Goal: Task Accomplishment & Management: Use online tool/utility

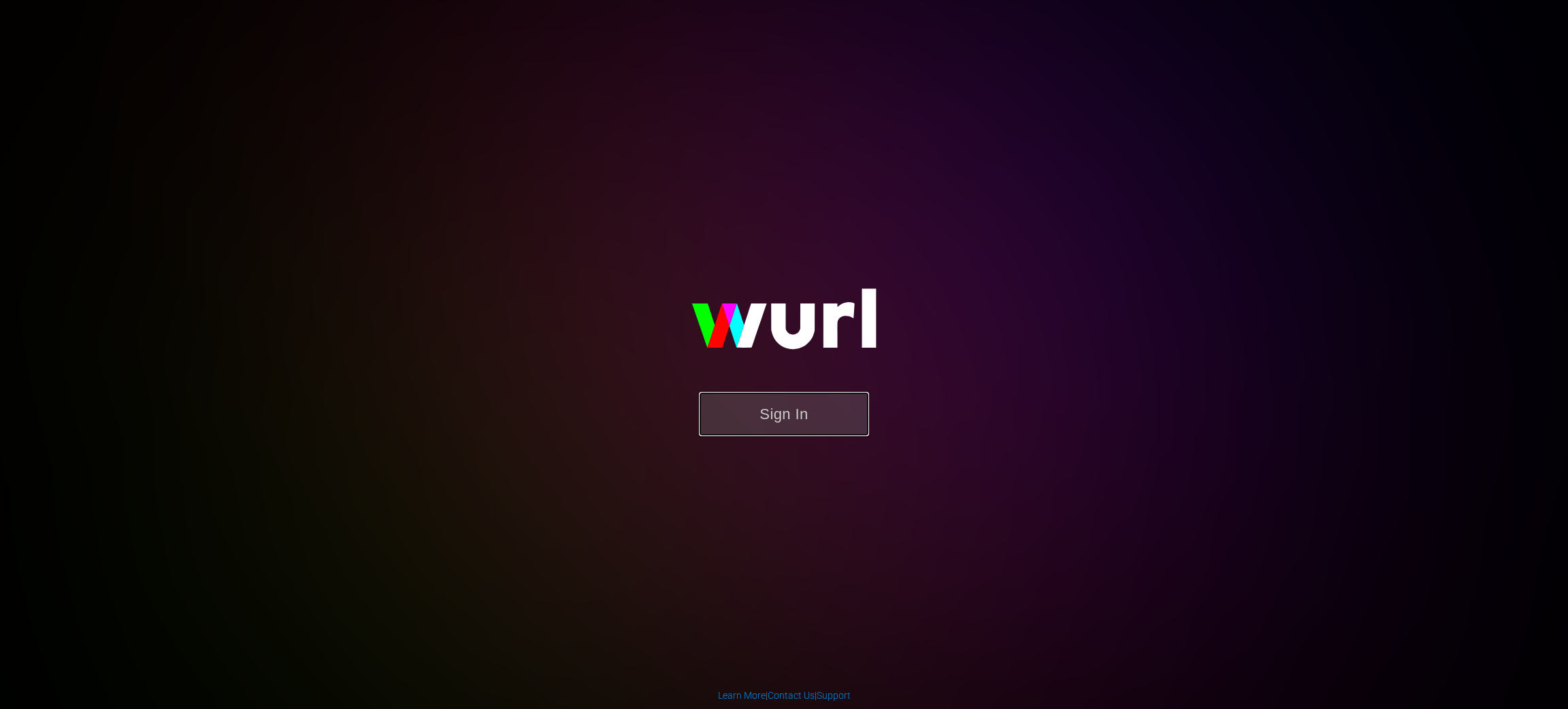
click at [803, 419] on button "Sign In" at bounding box center [784, 414] width 170 height 44
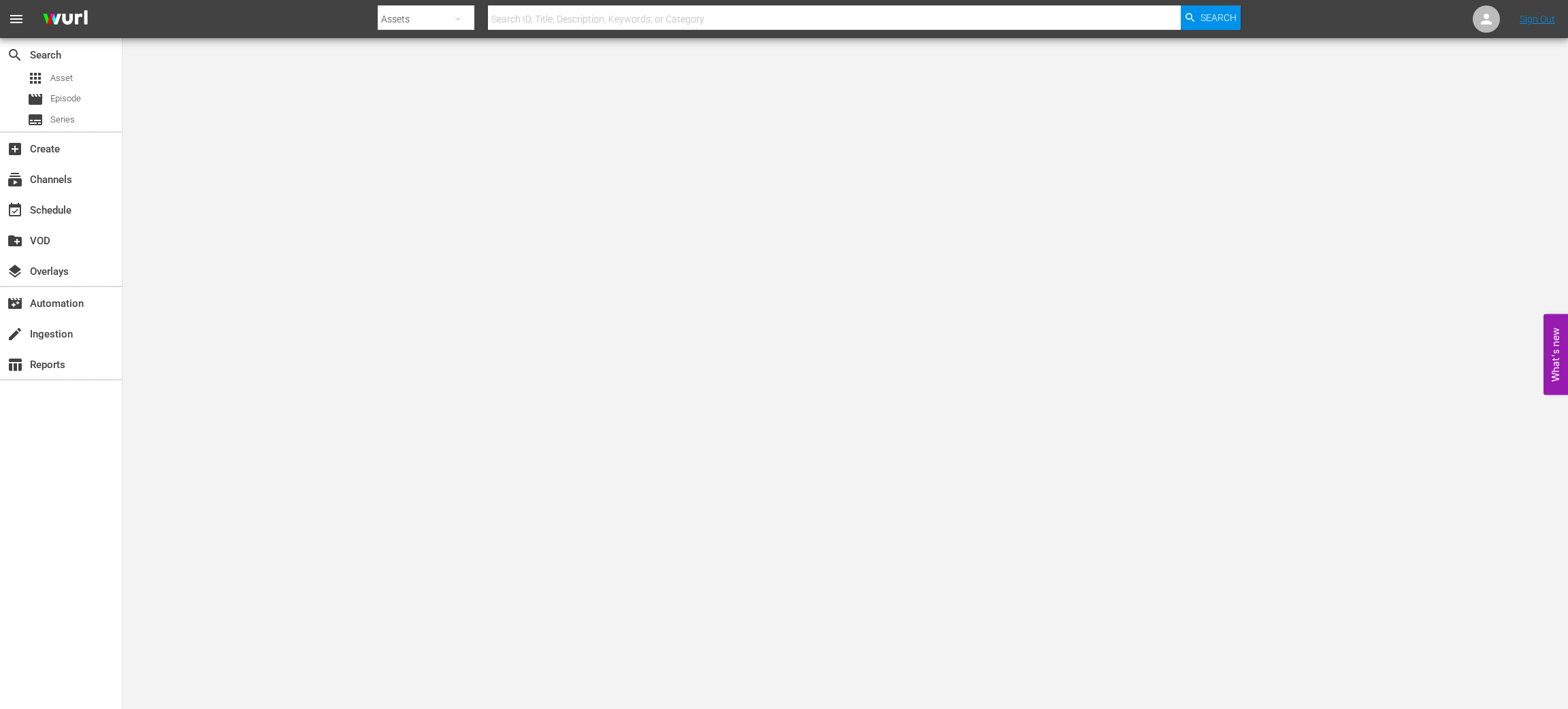
click at [402, 6] on div "Assets" at bounding box center [426, 19] width 96 height 38
click at [418, 59] on div "Channels" at bounding box center [421, 57] width 54 height 22
click at [557, 28] on input "text" at bounding box center [834, 19] width 693 height 32
type input "switchin the script"
click at [441, 20] on button "button" at bounding box center [458, 19] width 32 height 32
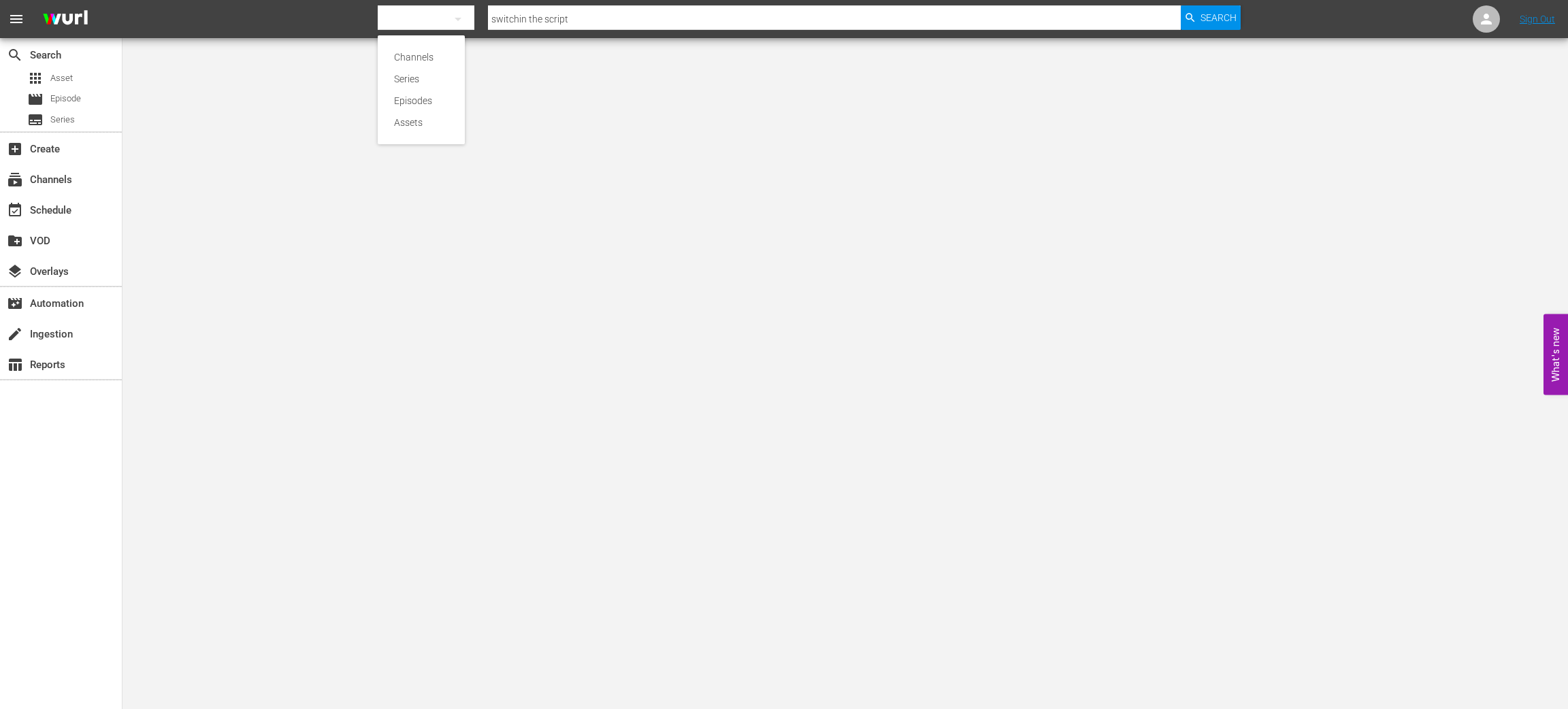
click at [426, 55] on div "Channels" at bounding box center [421, 57] width 54 height 22
click at [36, 181] on div "subscriptions Channels" at bounding box center [38, 177] width 76 height 12
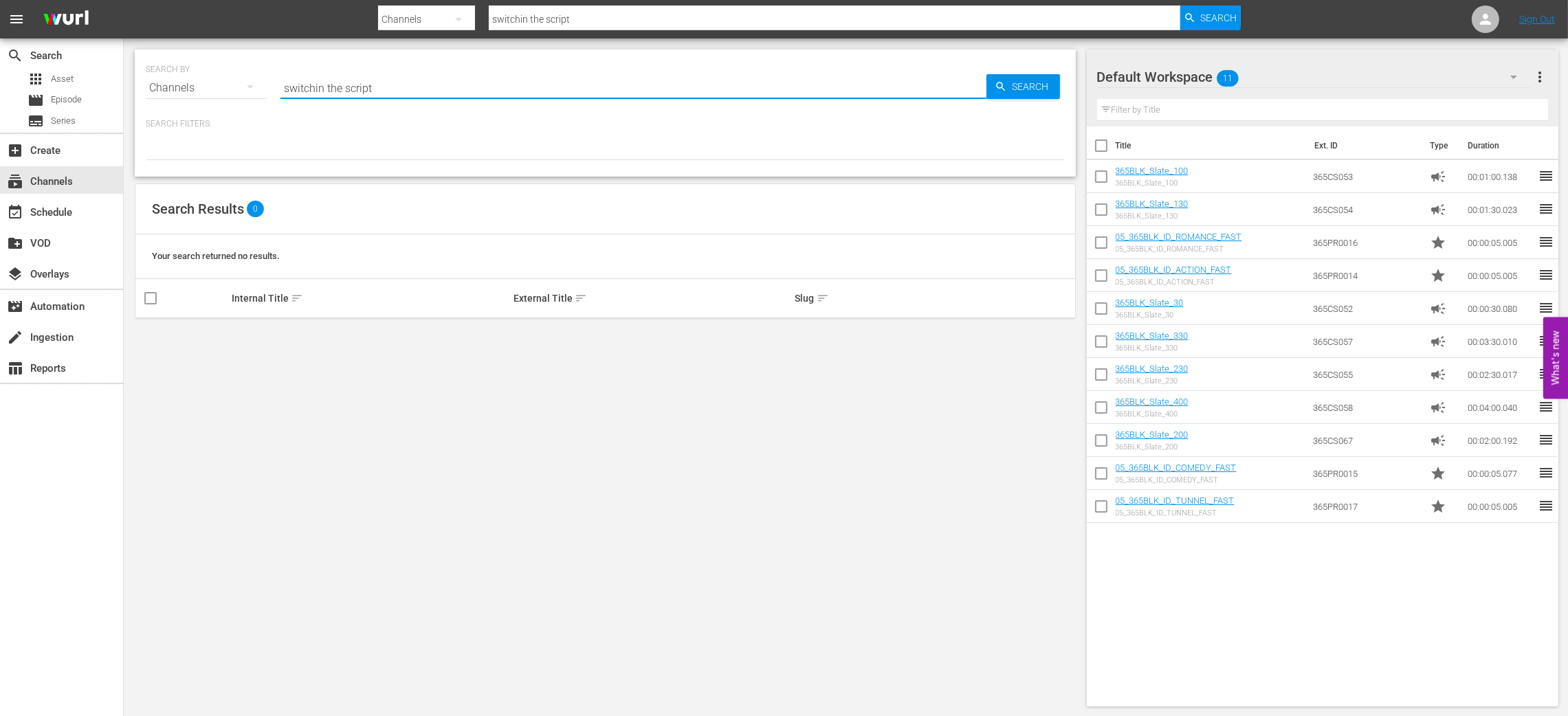
drag, startPoint x: 303, startPoint y: 85, endPoint x: 198, endPoint y: 99, distance: 105.9
click at [198, 99] on div "SEARCH BY Search By Channels Search ID, Title, Description, Keywords, or Catego…" at bounding box center [605, 79] width 919 height 49
type input "s"
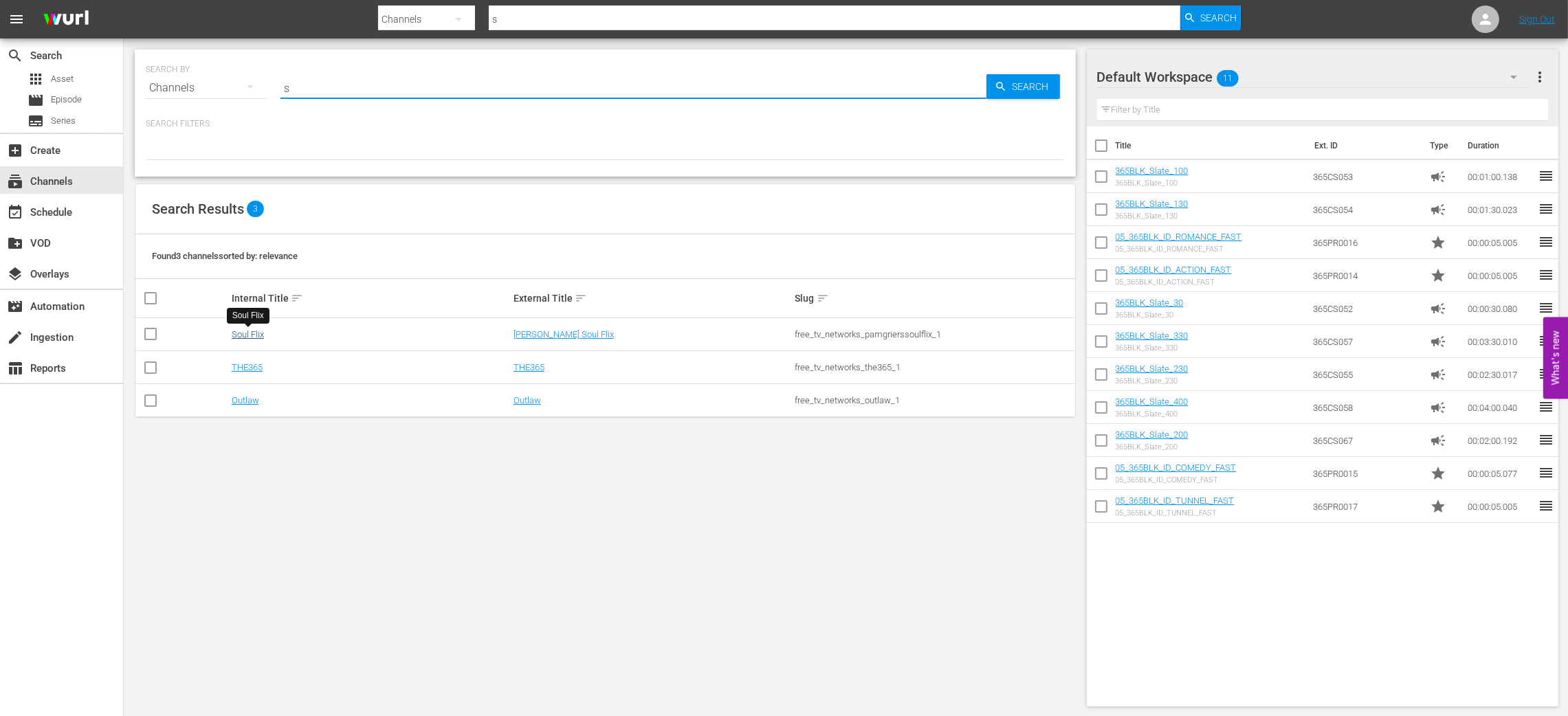
type input "s"
click at [240, 330] on link "Soul Flix" at bounding box center [248, 334] width 32 height 10
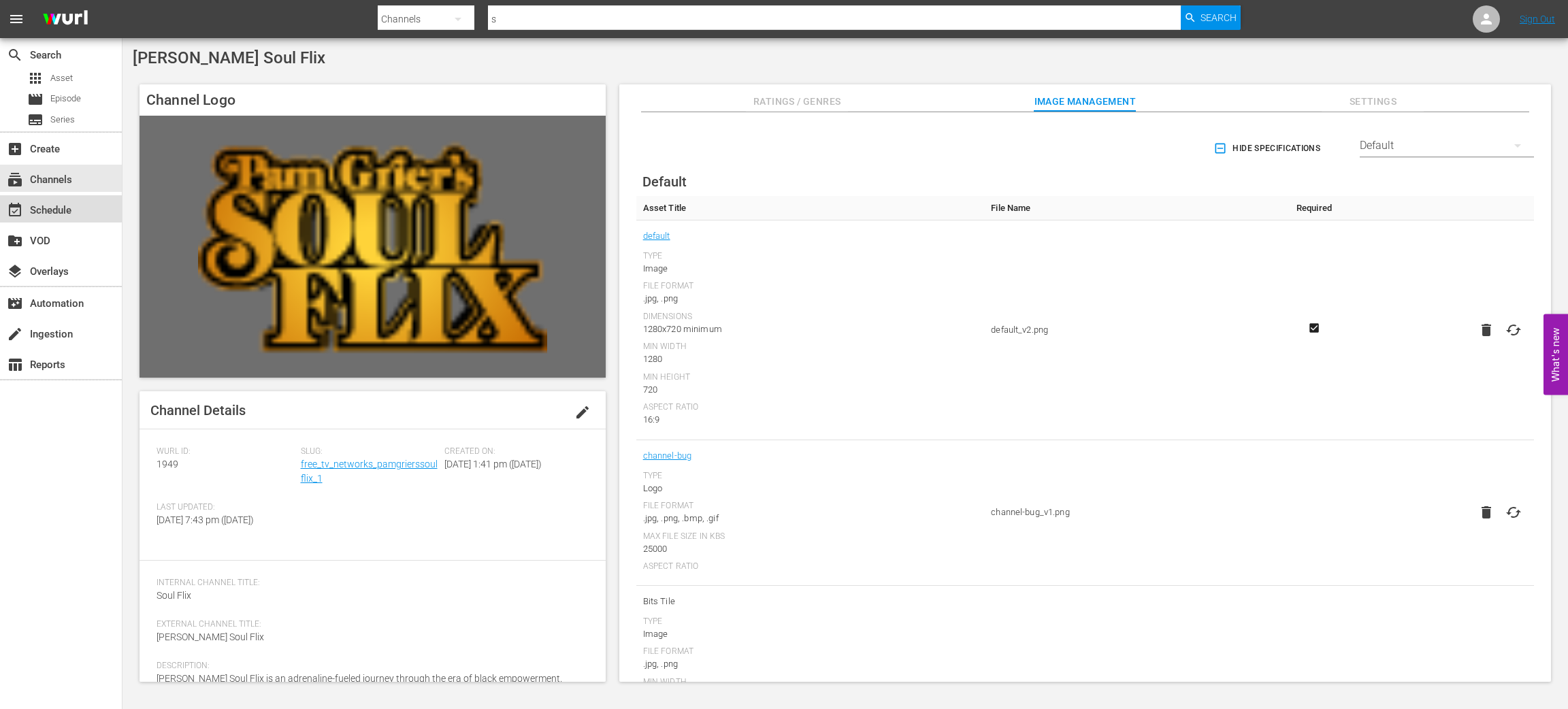
click at [59, 198] on div "event_available Schedule" at bounding box center [61, 209] width 121 height 28
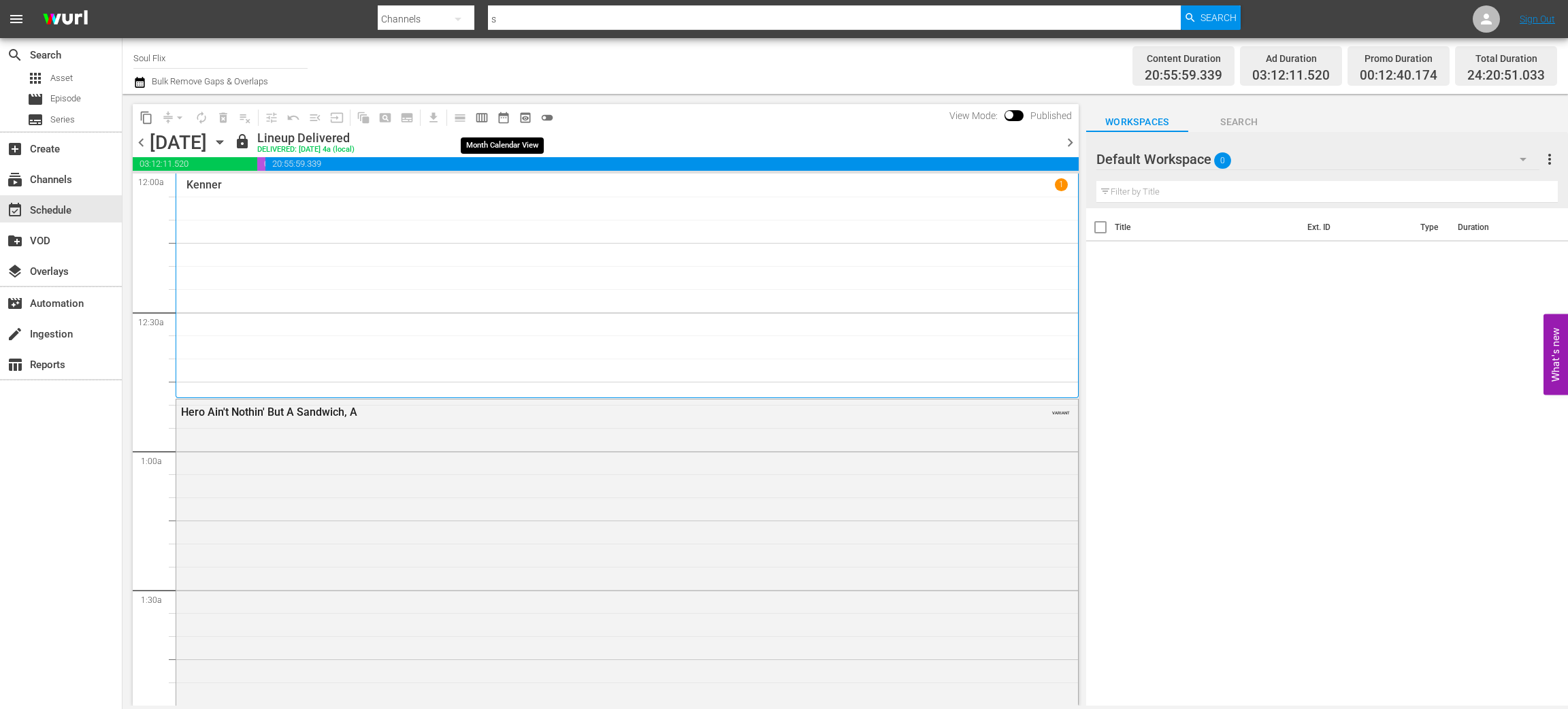
click at [500, 121] on span "date_range_outlined" at bounding box center [503, 117] width 13 height 13
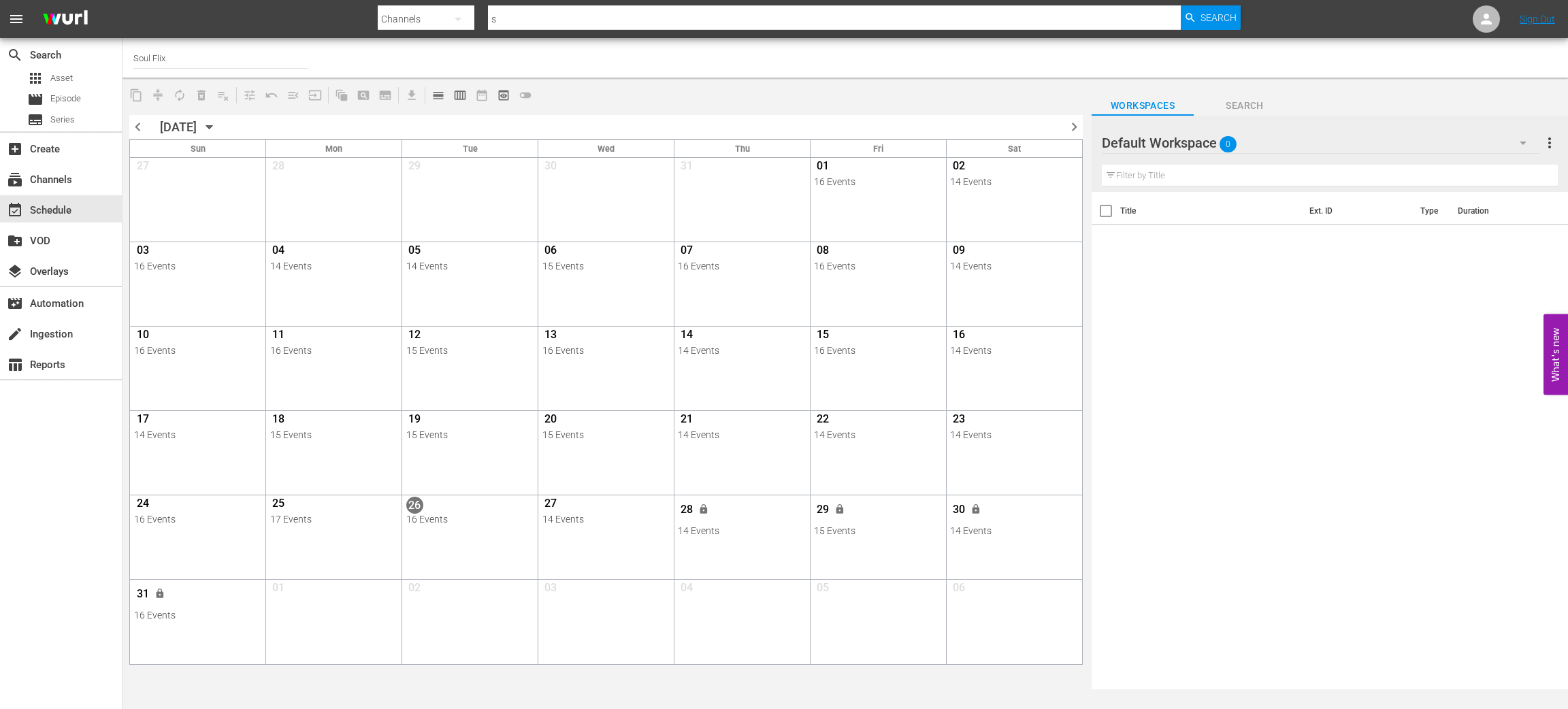
click at [1080, 124] on span "chevron_right" at bounding box center [1074, 127] width 17 height 17
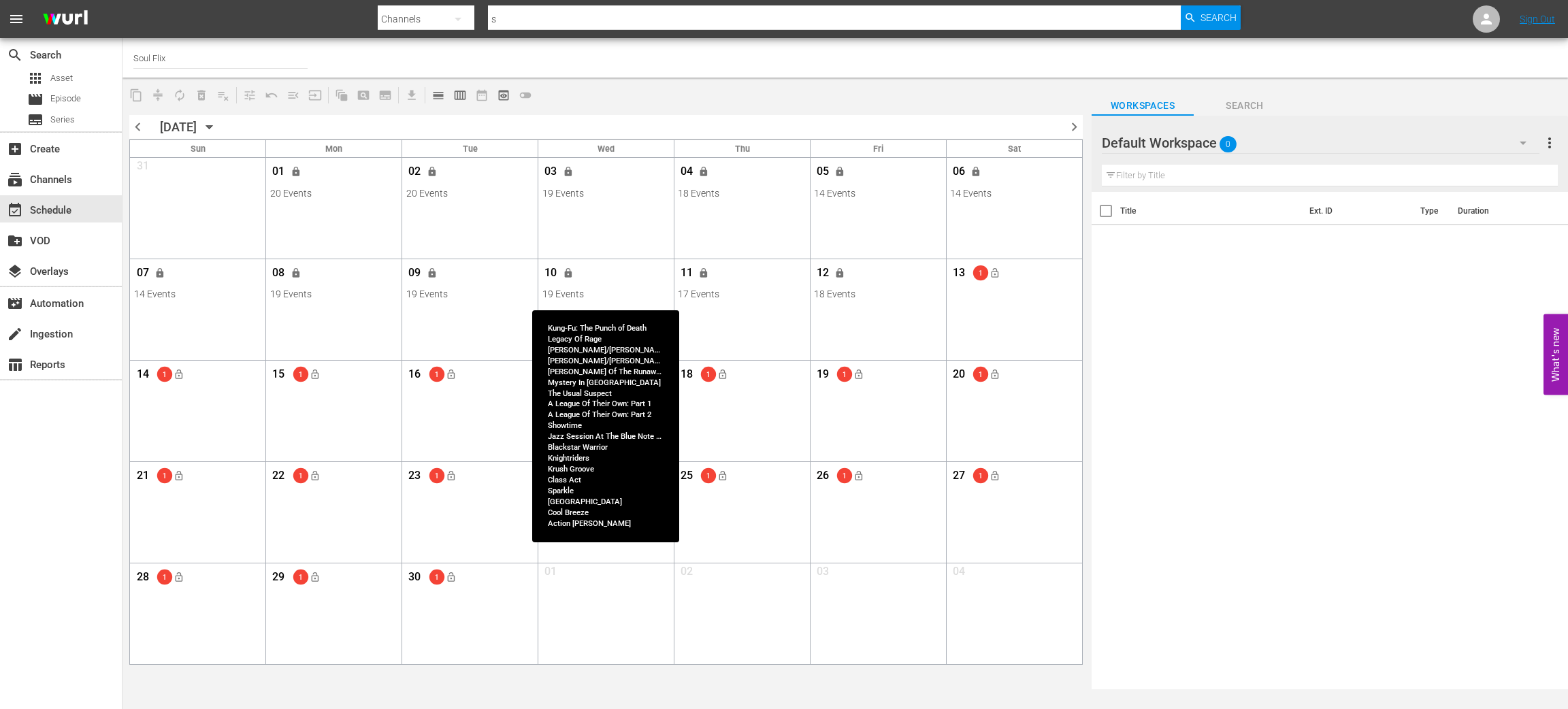
click at [607, 273] on div "10 lock" at bounding box center [606, 275] width 128 height 28
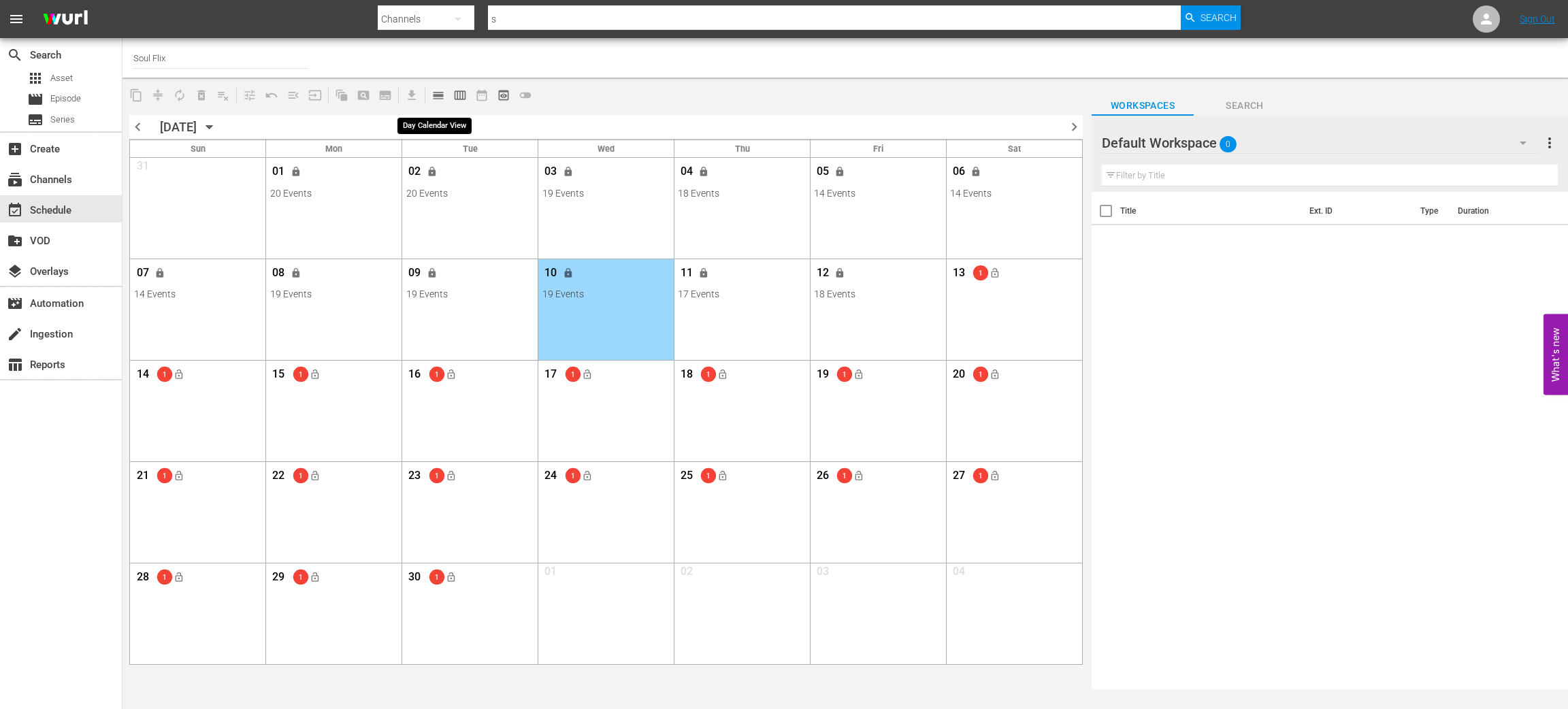
click at [439, 100] on span "calendar_view_day_outlined" at bounding box center [438, 95] width 13 height 13
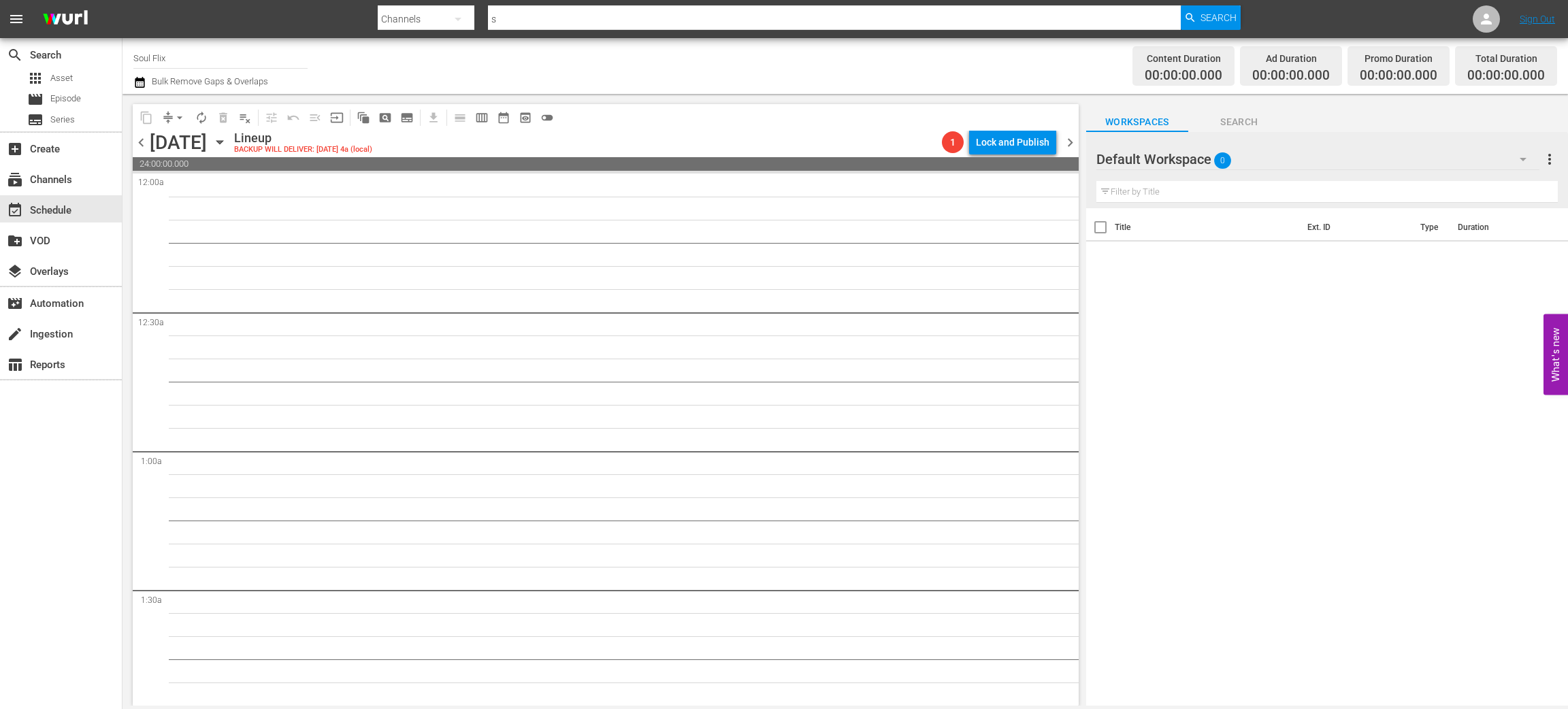
click at [227, 147] on icon "button" at bounding box center [220, 142] width 15 height 15
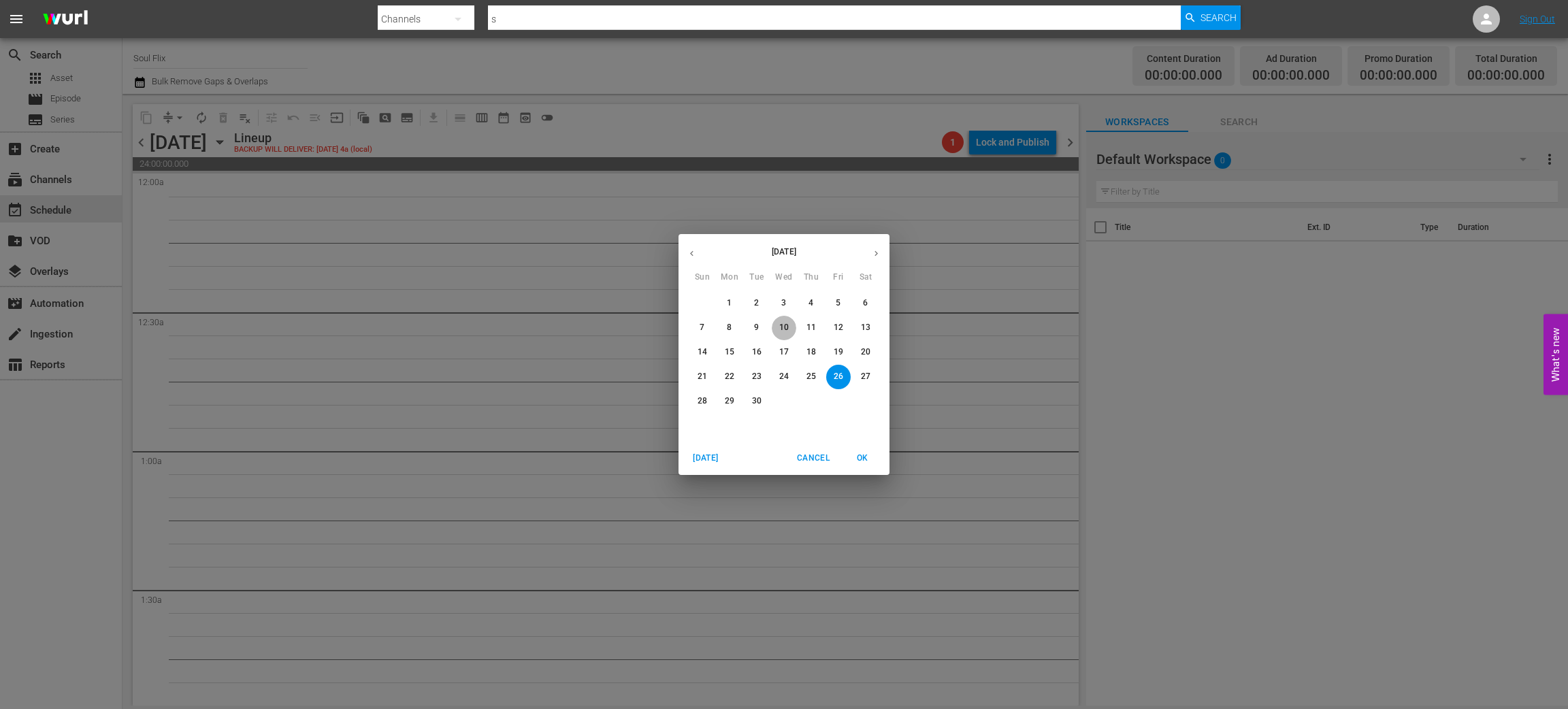
click at [787, 323] on p "10" at bounding box center [783, 328] width 9 height 11
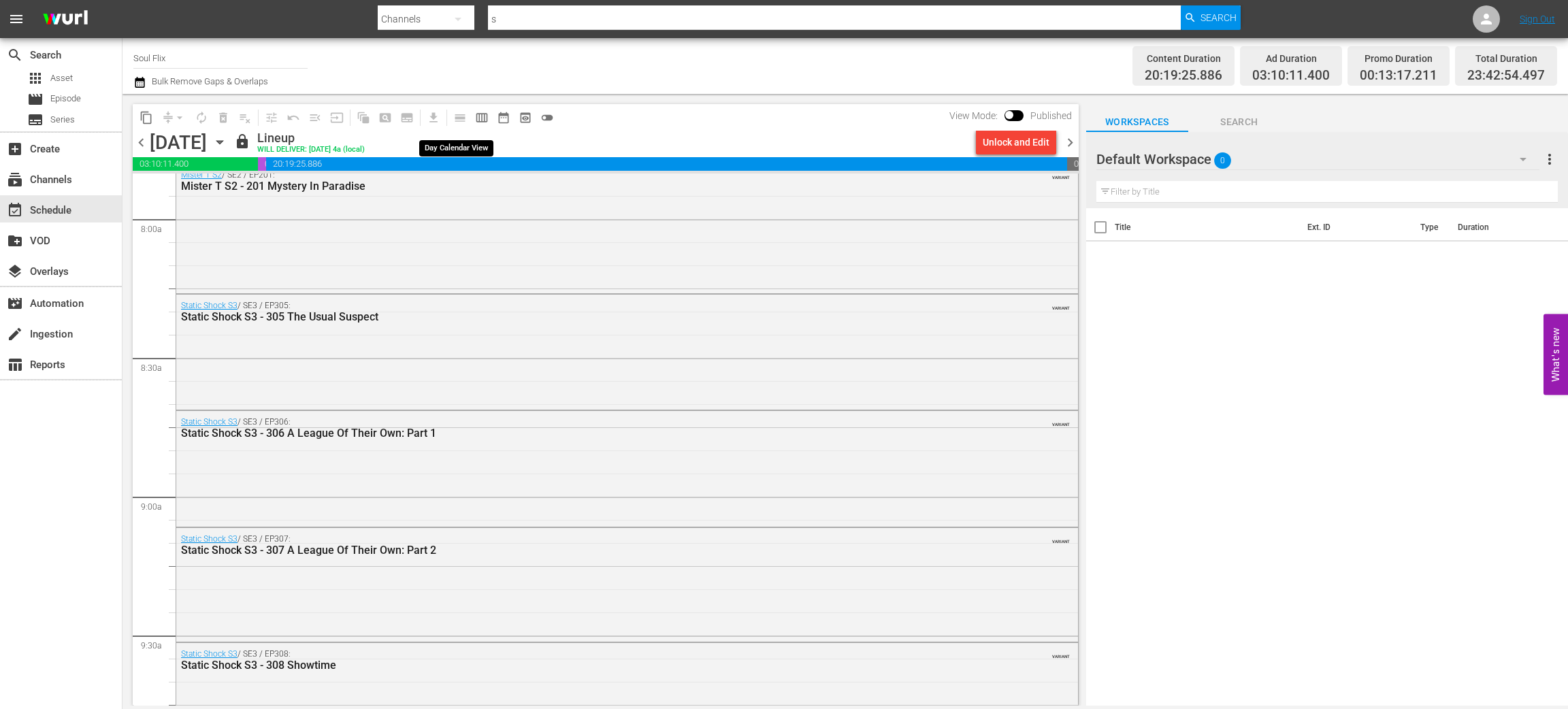
scroll to position [2176, 0]
click at [458, 124] on span "calendar_view_day_outlined" at bounding box center [458, 117] width 27 height 27
click at [458, 117] on span "calendar_view_day_outlined" at bounding box center [458, 117] width 27 height 27
click at [459, 109] on span "calendar_view_day_outlined" at bounding box center [458, 117] width 27 height 27
click at [551, 114] on span "toggle_off" at bounding box center [547, 117] width 13 height 13
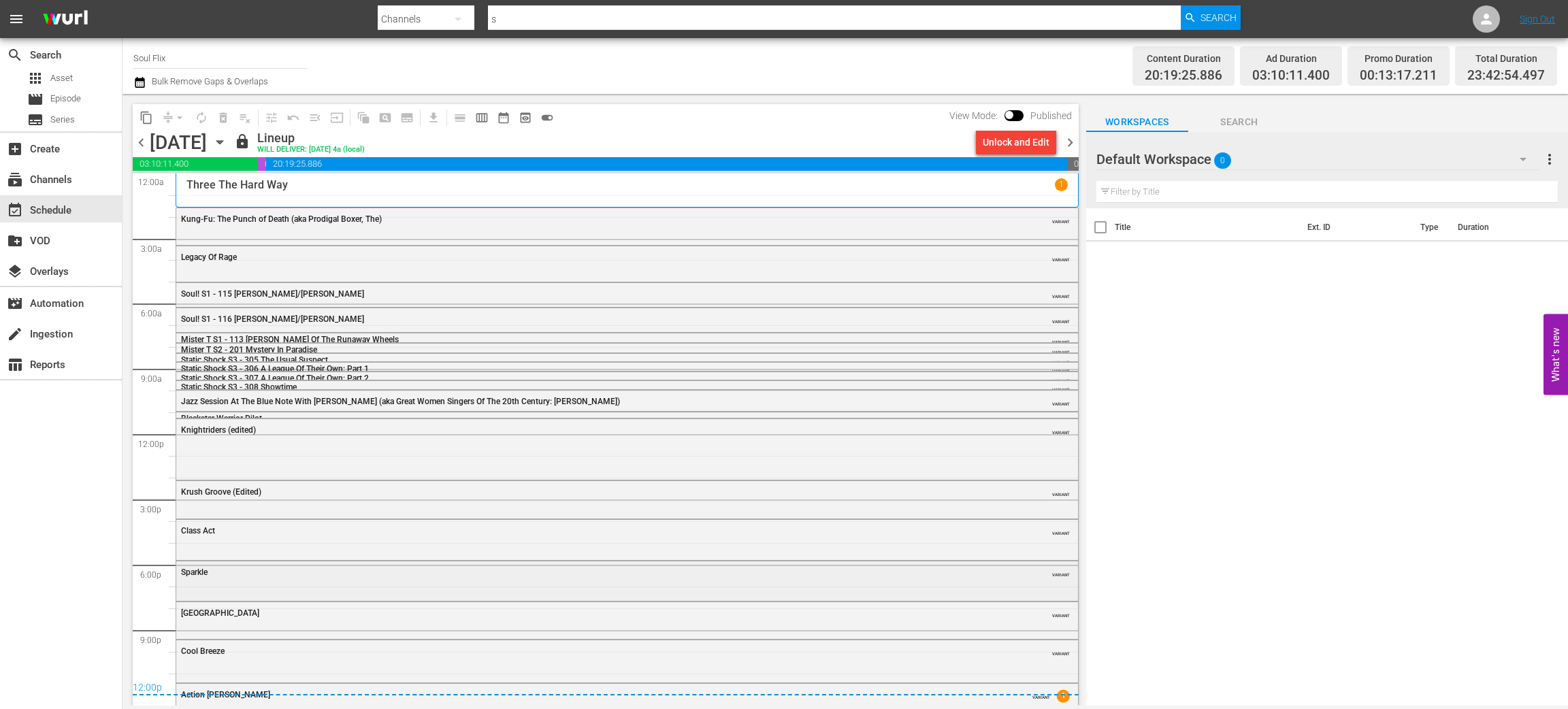
scroll to position [16, 0]
